Goal: Task Accomplishment & Management: Use online tool/utility

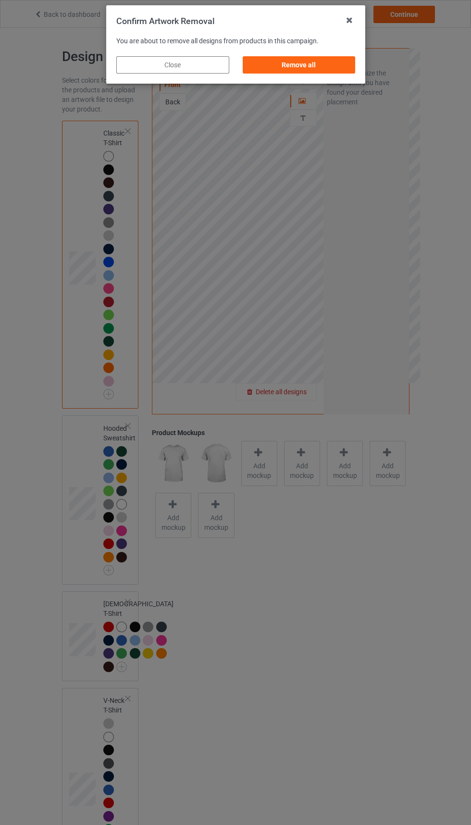
click at [297, 62] on div "Remove all" at bounding box center [298, 64] width 113 height 17
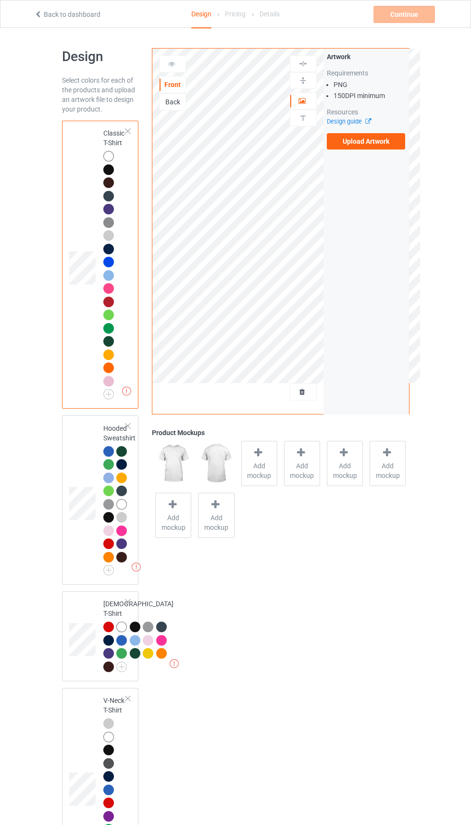
click at [173, 101] on div "Back" at bounding box center [173, 102] width 26 height 10
click at [371, 145] on label "Upload Artwork" at bounding box center [366, 141] width 79 height 16
click at [0, 0] on input "Upload Artwork" at bounding box center [0, 0] width 0 height 0
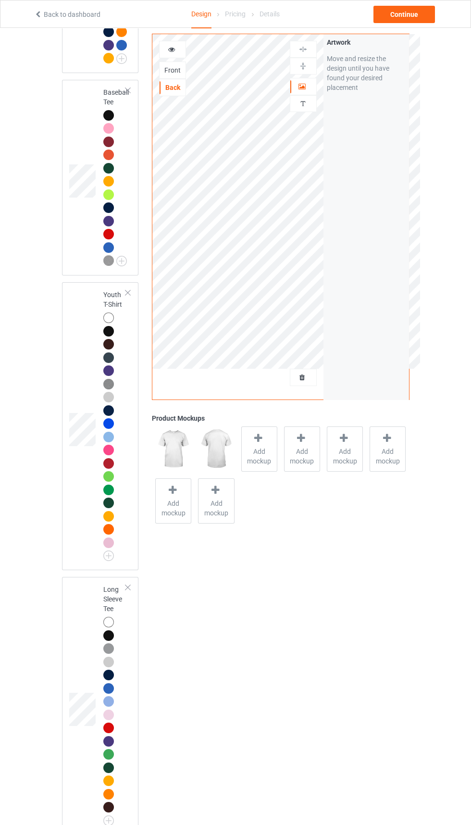
scroll to position [1245, 0]
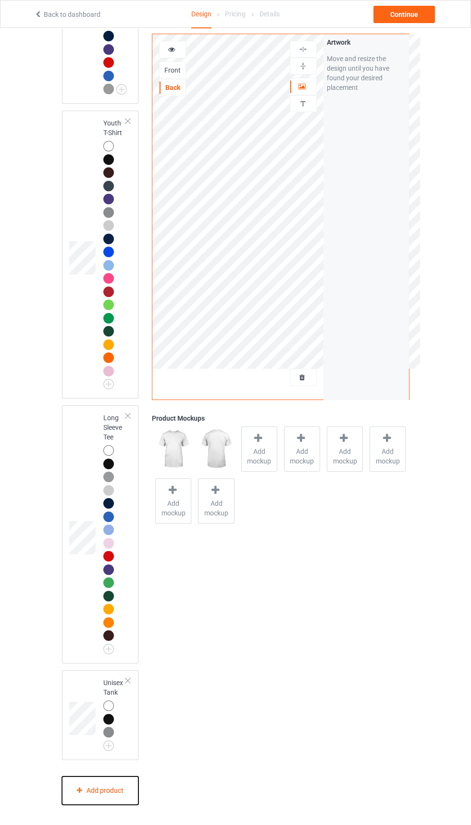
click at [125, 805] on div "Add product" at bounding box center [100, 790] width 77 height 28
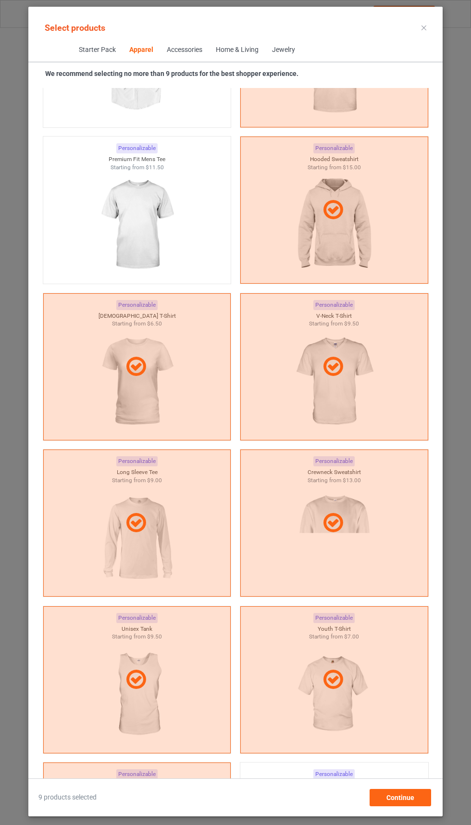
scroll to position [813, 0]
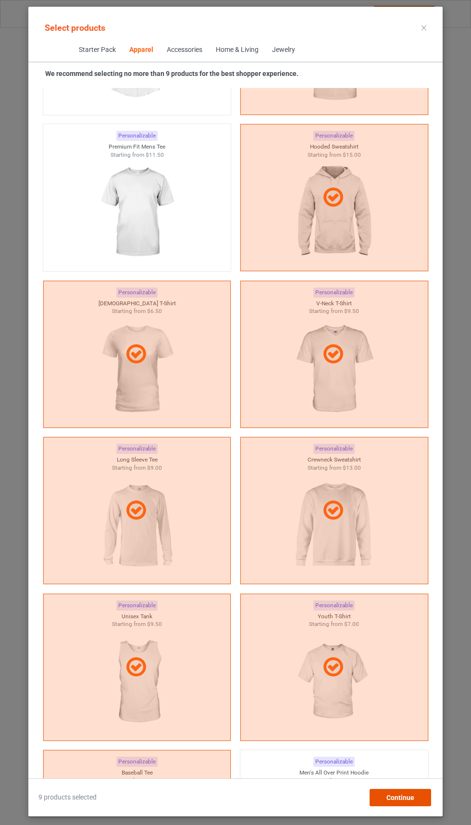
click at [404, 806] on div "Continue" at bounding box center [401, 797] width 62 height 17
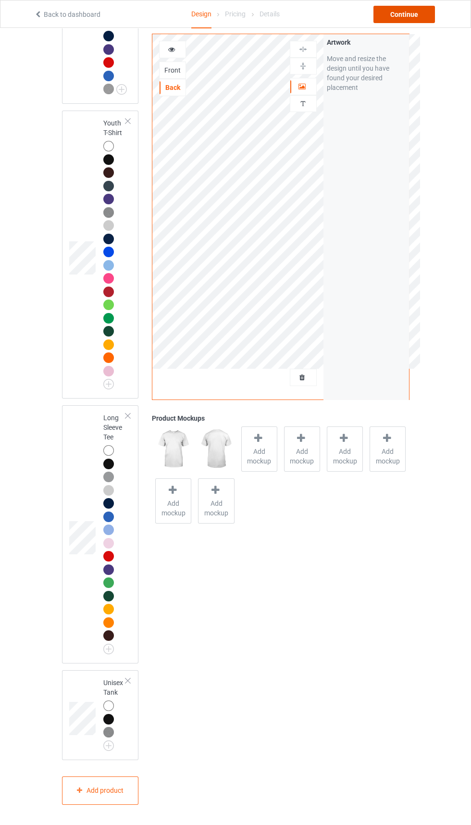
click at [405, 16] on div "Continue" at bounding box center [404, 14] width 62 height 17
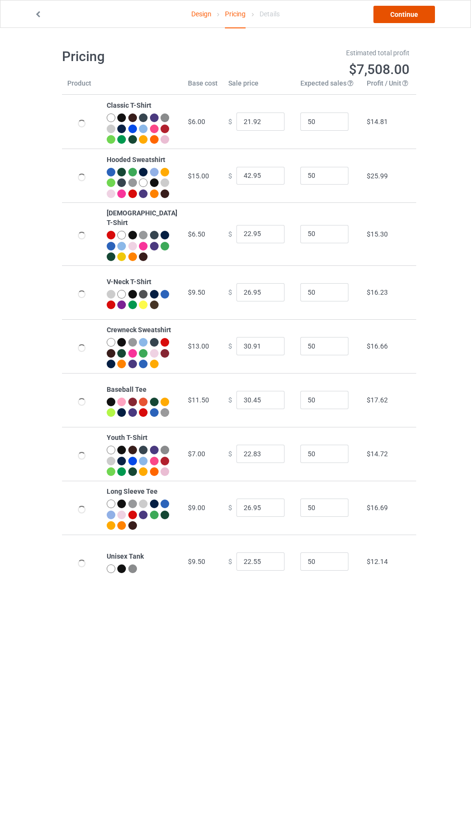
click at [412, 12] on link "Continue" at bounding box center [404, 14] width 62 height 17
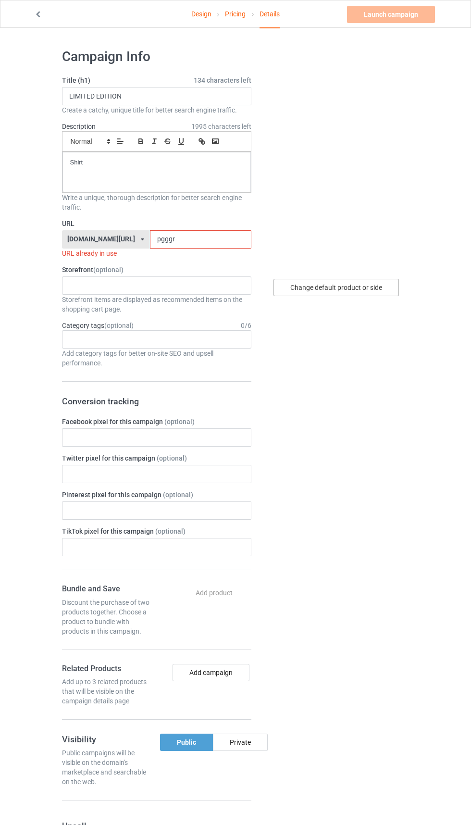
click at [372, 280] on div "Change default product or side" at bounding box center [335, 287] width 125 height 17
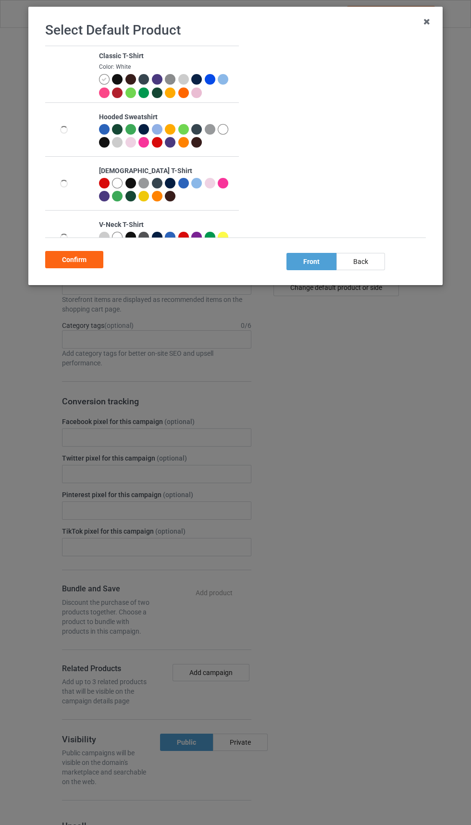
click at [373, 267] on div "back" at bounding box center [360, 261] width 49 height 17
click at [122, 77] on div at bounding box center [117, 79] width 11 height 11
click at [112, 99] on div at bounding box center [118, 93] width 13 height 13
click at [210, 79] on div at bounding box center [210, 79] width 11 height 11
click at [103, 96] on div at bounding box center [104, 92] width 11 height 11
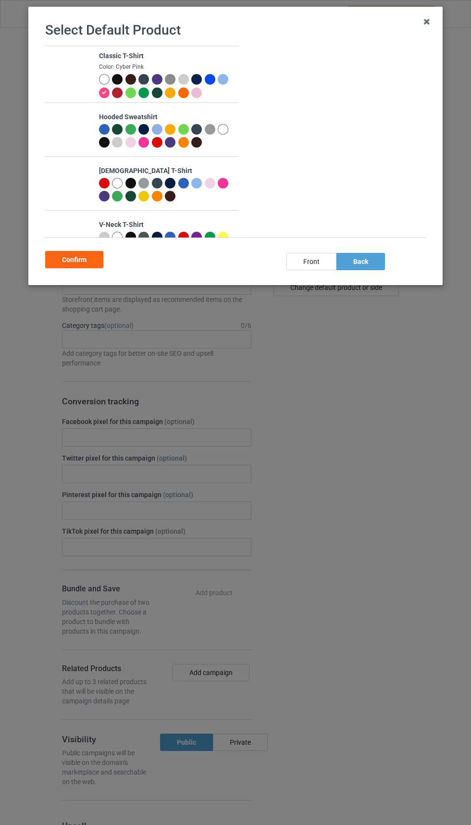
click at [89, 252] on div "Confirm" at bounding box center [74, 259] width 58 height 17
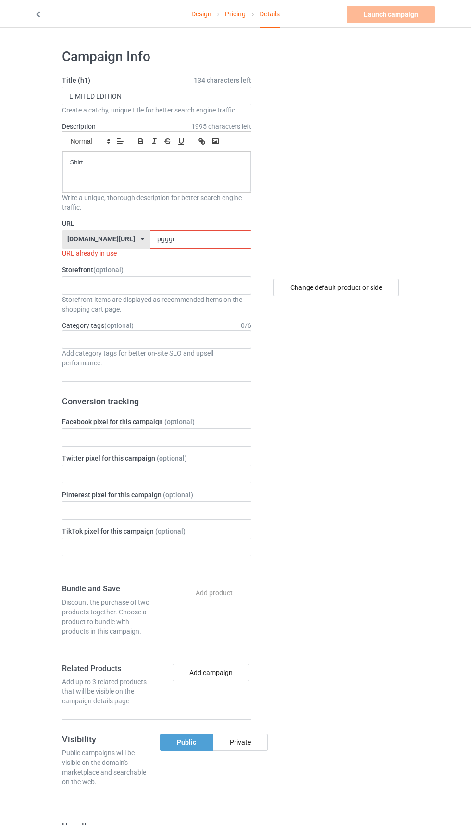
click at [181, 239] on input "pgggr" at bounding box center [200, 239] width 101 height 18
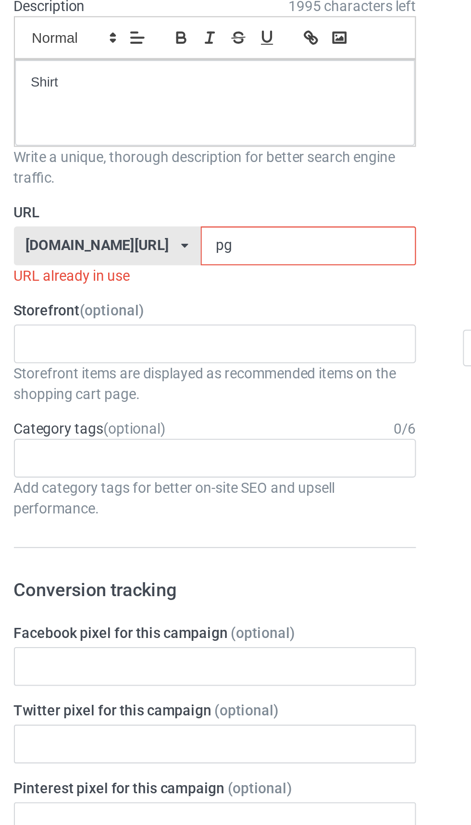
type input "p"
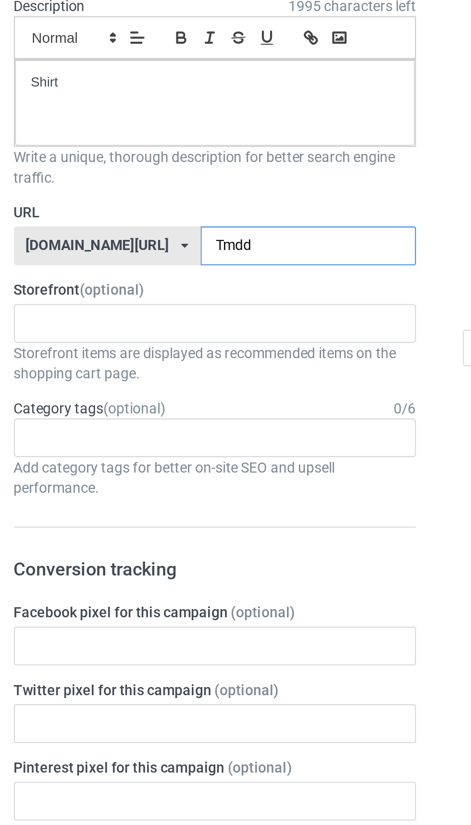
type input "Tmddr"
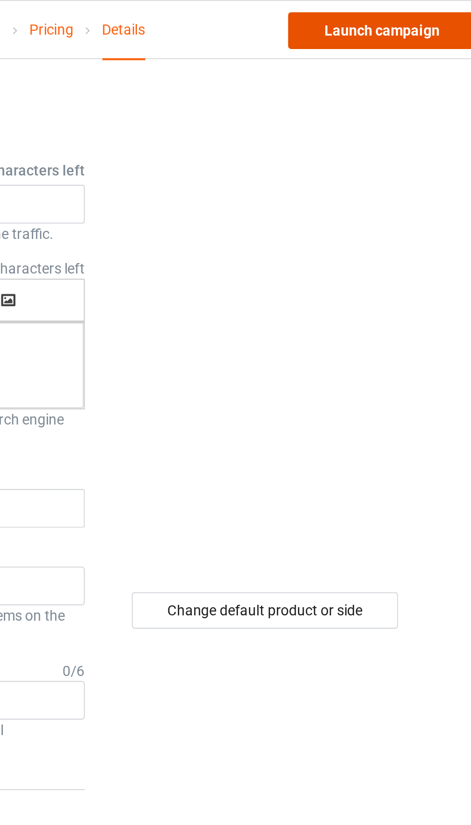
click at [403, 13] on link "Launch campaign" at bounding box center [391, 14] width 88 height 17
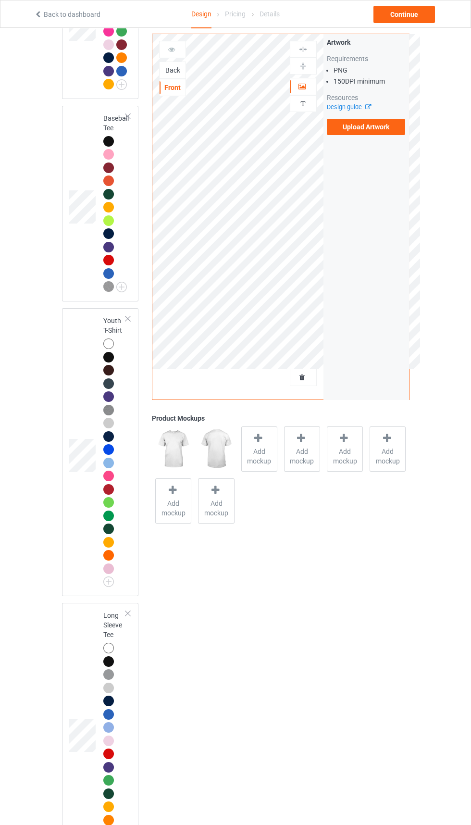
scroll to position [1319, 0]
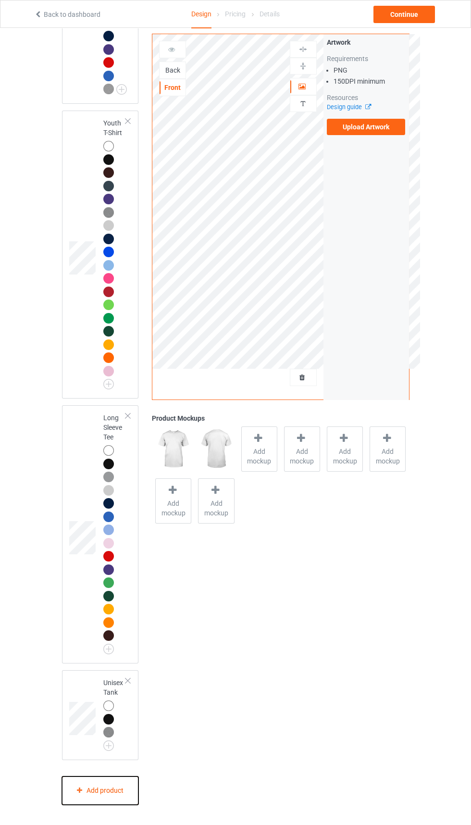
click at [111, 790] on div "Add product" at bounding box center [100, 790] width 77 height 28
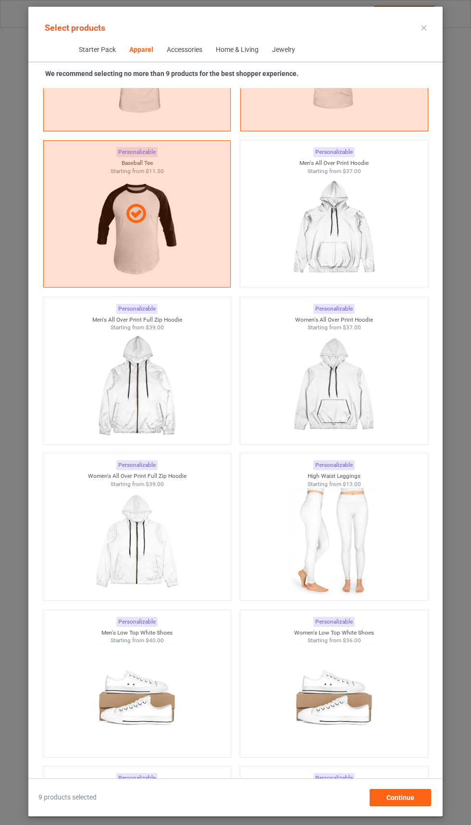
scroll to position [1423, 0]
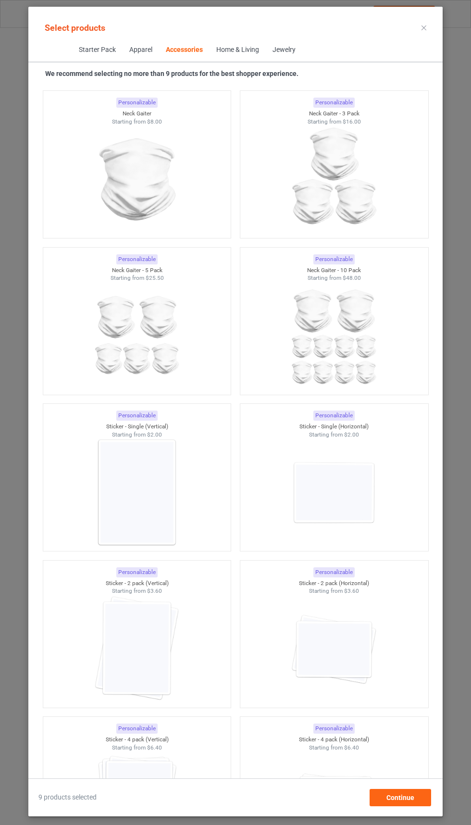
scroll to position [6042, 0]
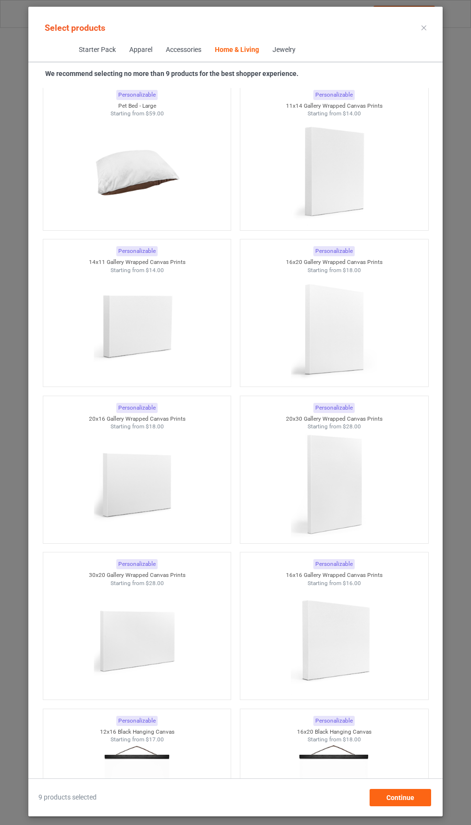
scroll to position [9371, 0]
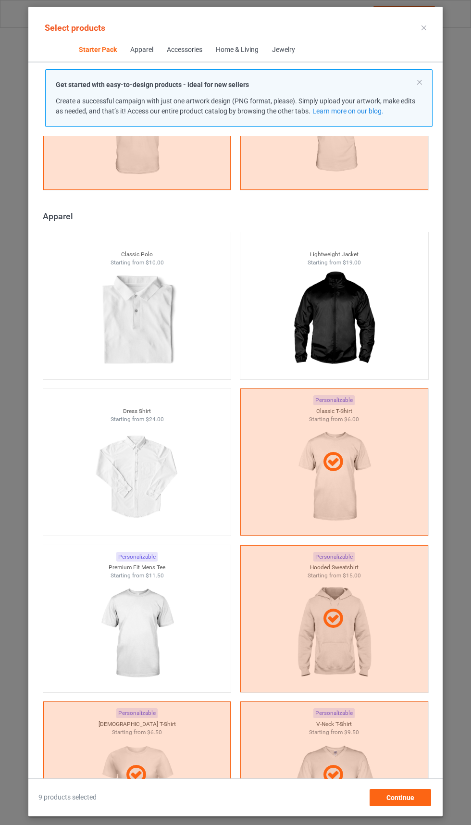
scroll to position [485, 0]
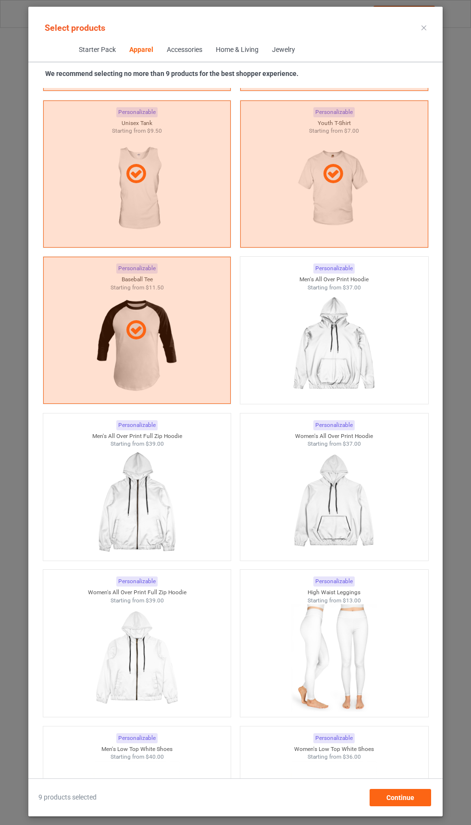
scroll to position [1342, 0]
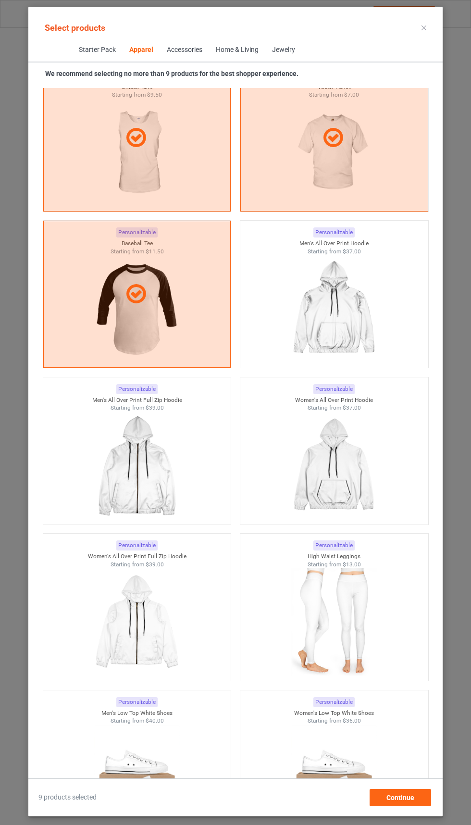
click at [177, 568] on img at bounding box center [137, 622] width 86 height 108
click at [185, 412] on div at bounding box center [137, 466] width 188 height 108
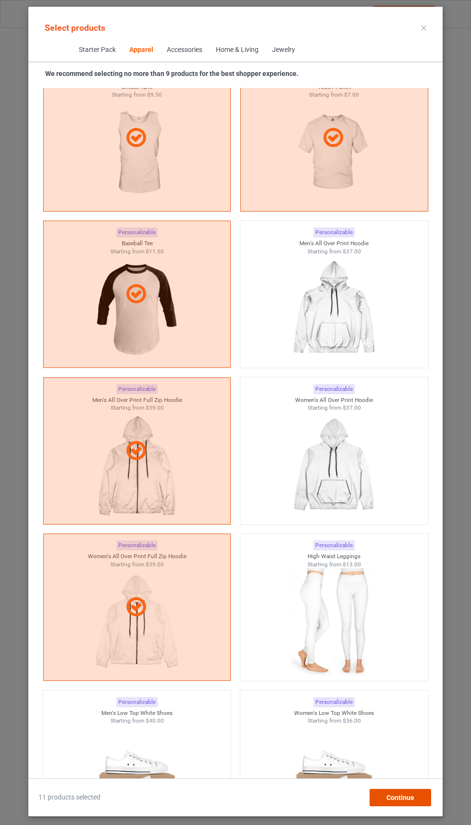
click at [406, 794] on div "Continue" at bounding box center [401, 797] width 62 height 17
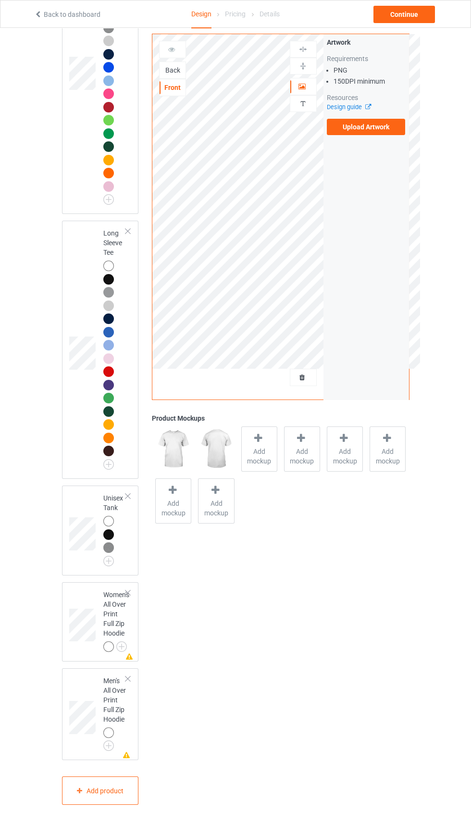
scroll to position [1440, 0]
click at [128, 596] on div at bounding box center [127, 592] width 7 height 7
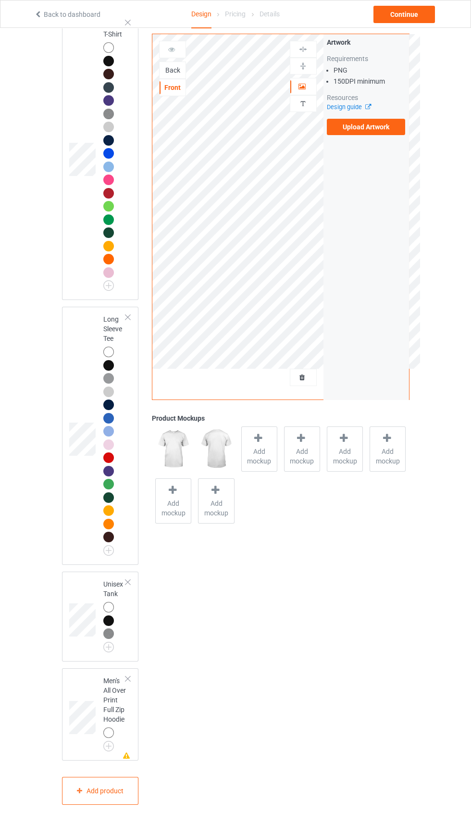
scroll to position [1354, 0]
click at [128, 682] on div at bounding box center [127, 678] width 7 height 7
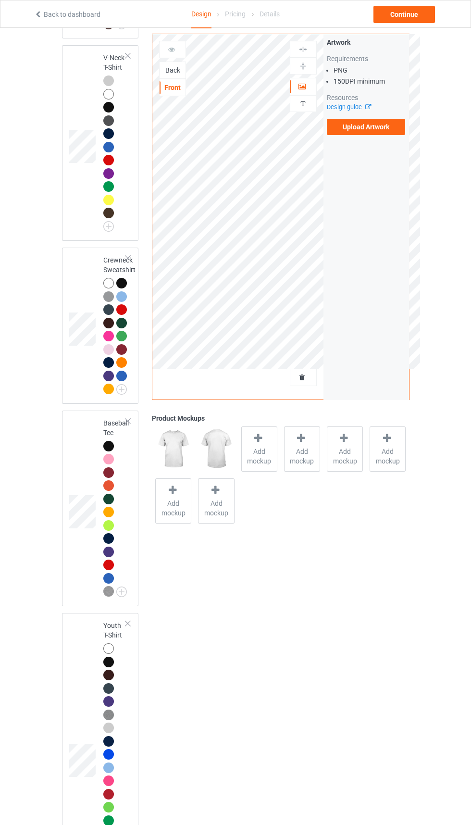
scroll to position [637, 0]
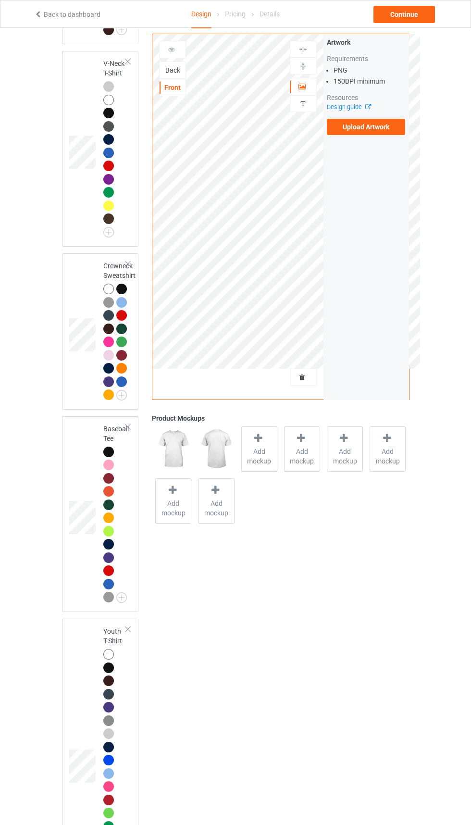
click at [179, 74] on div "Back" at bounding box center [173, 70] width 26 height 10
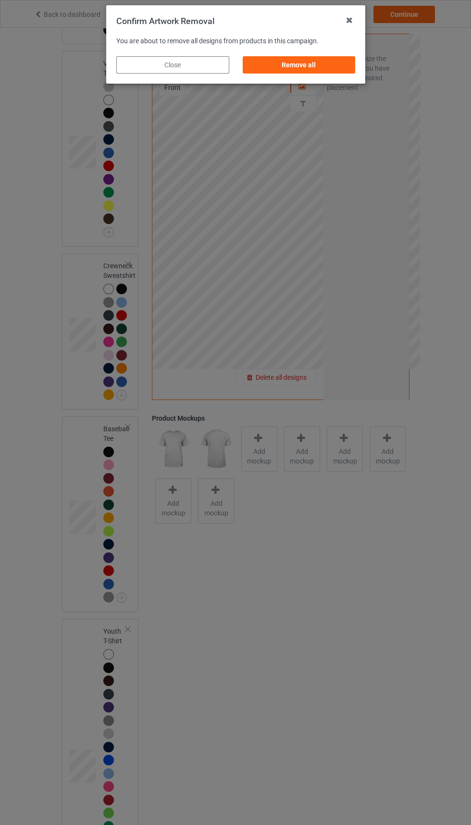
click at [324, 69] on div "Remove all" at bounding box center [298, 64] width 113 height 17
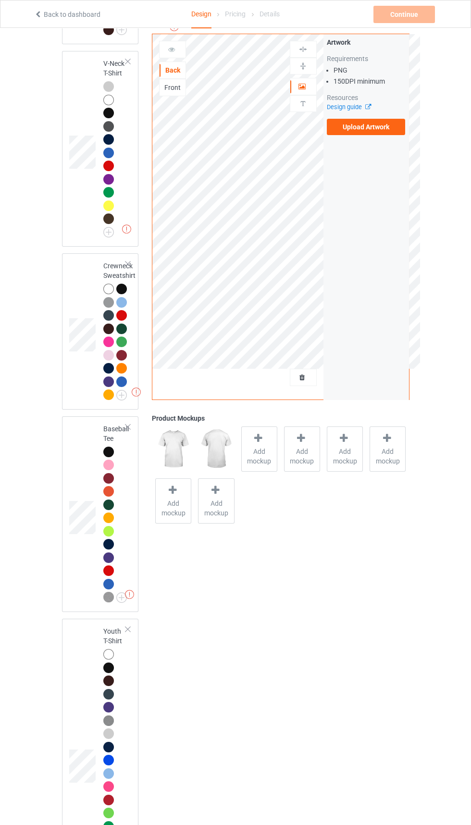
click at [385, 128] on label "Upload Artwork" at bounding box center [366, 127] width 79 height 16
click at [0, 0] on input "Upload Artwork" at bounding box center [0, 0] width 0 height 0
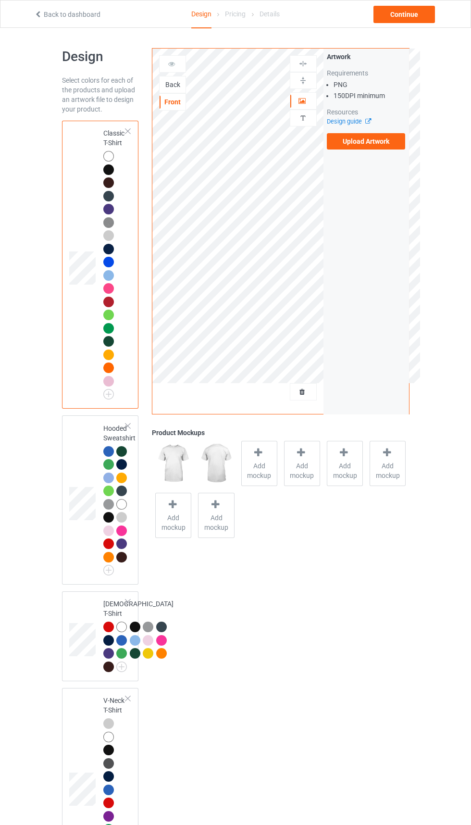
click at [174, 87] on div "Back" at bounding box center [173, 85] width 26 height 10
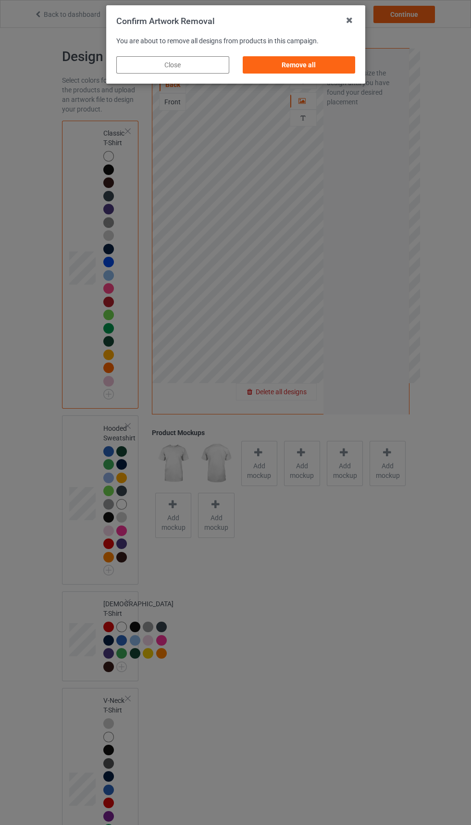
click at [333, 64] on div "Remove all" at bounding box center [298, 64] width 113 height 17
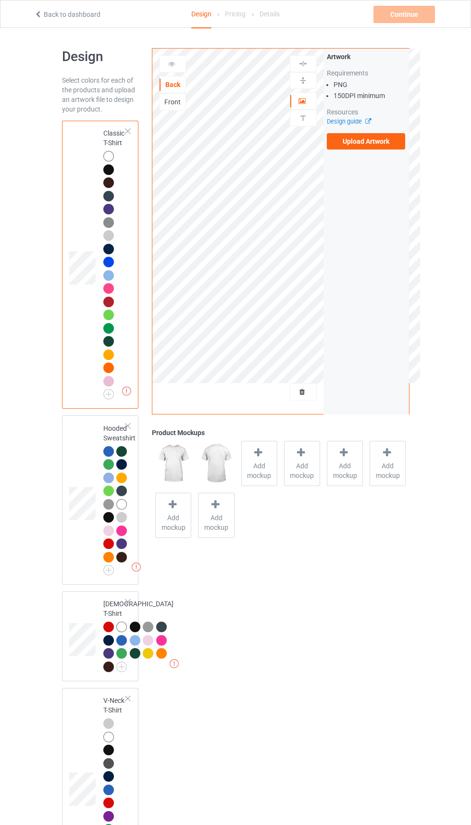
click at [393, 143] on label "Upload Artwork" at bounding box center [366, 141] width 79 height 16
click at [0, 0] on input "Upload Artwork" at bounding box center [0, 0] width 0 height 0
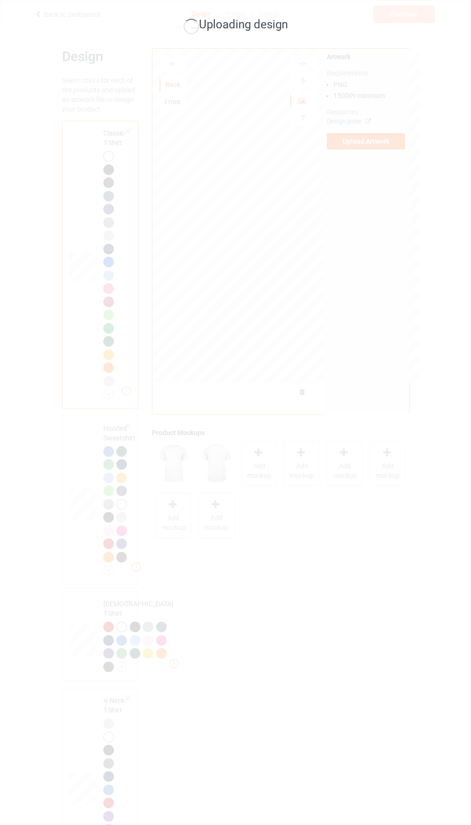
click at [470, 750] on div "Uploading design" at bounding box center [235, 412] width 471 height 825
